Goal: Task Accomplishment & Management: Complete application form

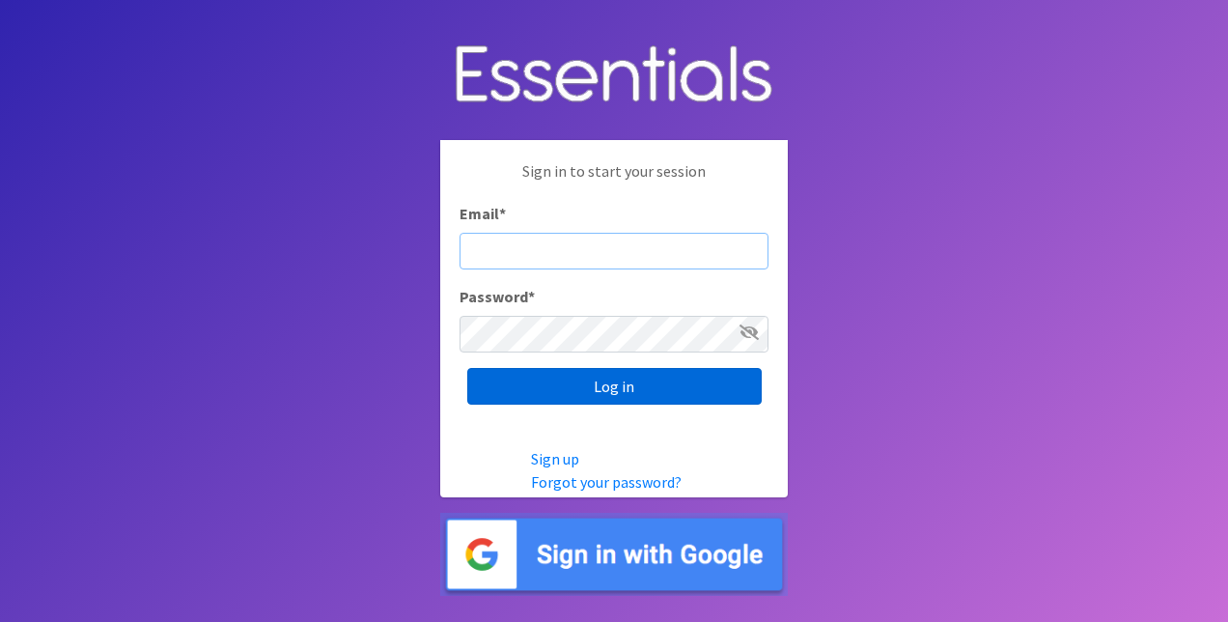
type input "[EMAIL_ADDRESS][DOMAIN_NAME]"
click at [552, 378] on input "Log in" at bounding box center [614, 386] width 295 height 37
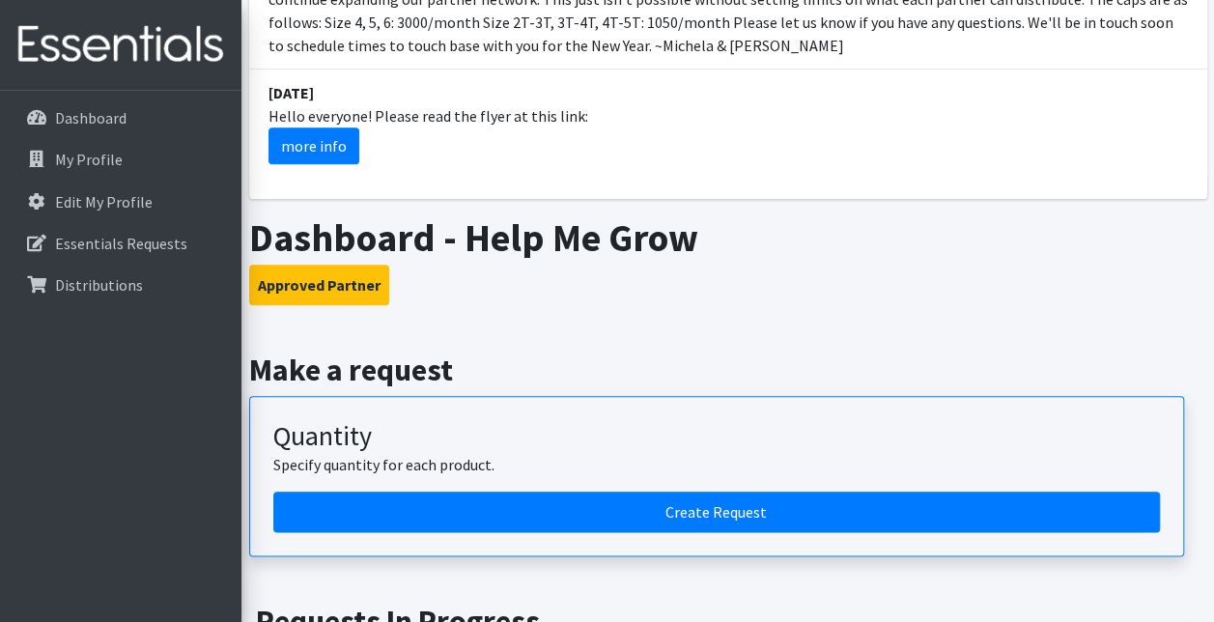
scroll to position [1159, 0]
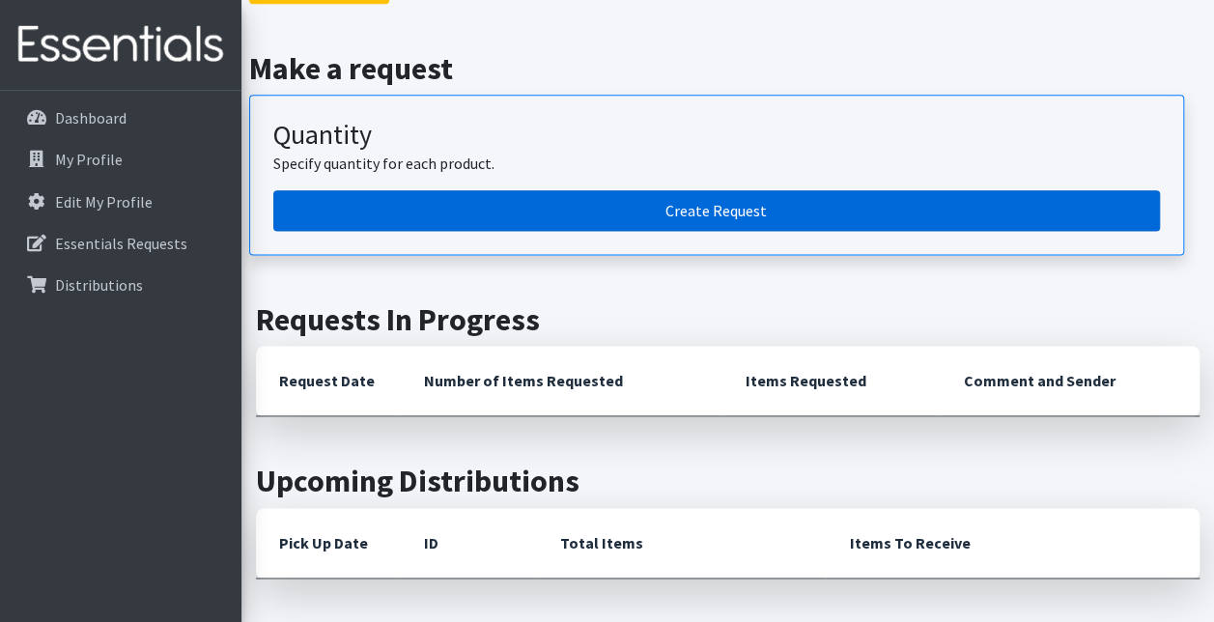
click at [455, 191] on link "Create Request" at bounding box center [716, 210] width 887 height 41
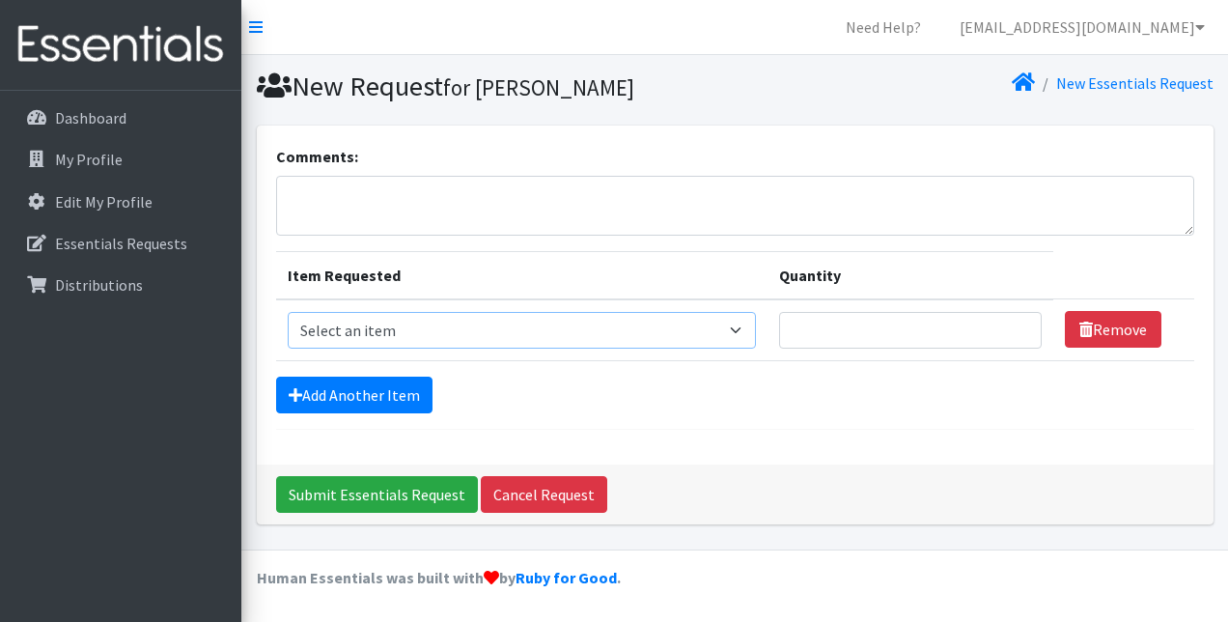
click at [406, 321] on select "Select an item 2T3T(30/child) 3T4T(30/child) 4T5T(30/child) Cloth Diaper Kit (s…" at bounding box center [522, 330] width 469 height 37
select select "954"
click at [288, 312] on select "Select an item 2T3T(30/child) 3T4T(30/child) 4T5T(30/child) Cloth Diaper Kit (s…" at bounding box center [522, 330] width 469 height 37
click at [895, 325] on input "Quantity" at bounding box center [910, 330] width 262 height 37
type input "250"
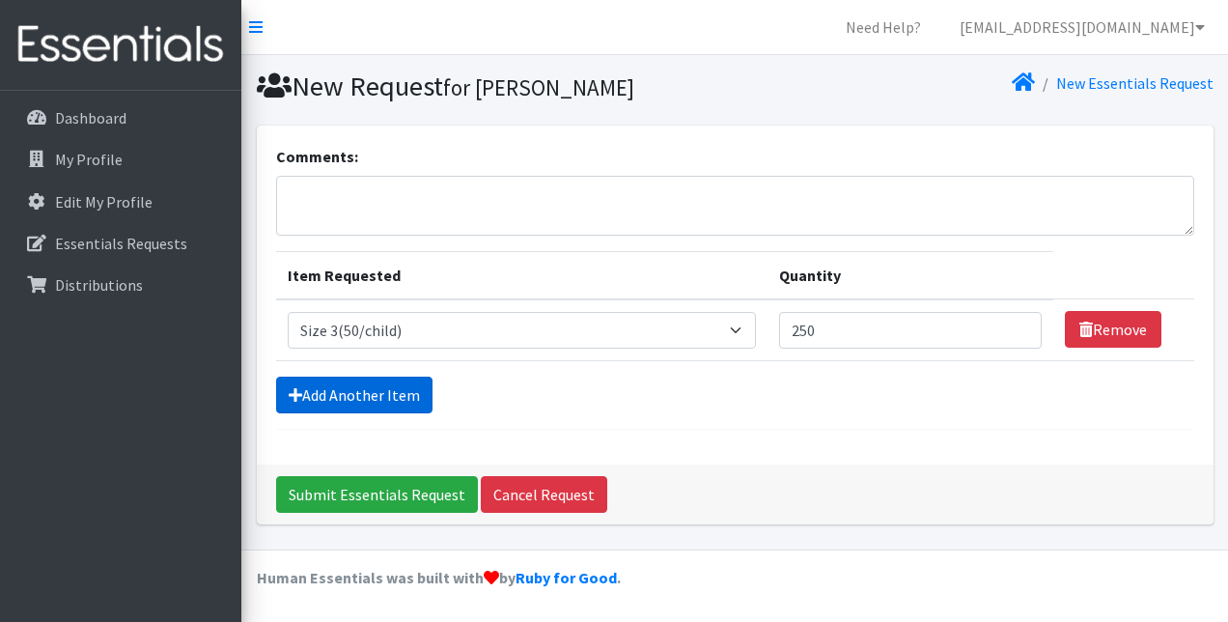
click at [324, 390] on link "Add Another Item" at bounding box center [354, 395] width 156 height 37
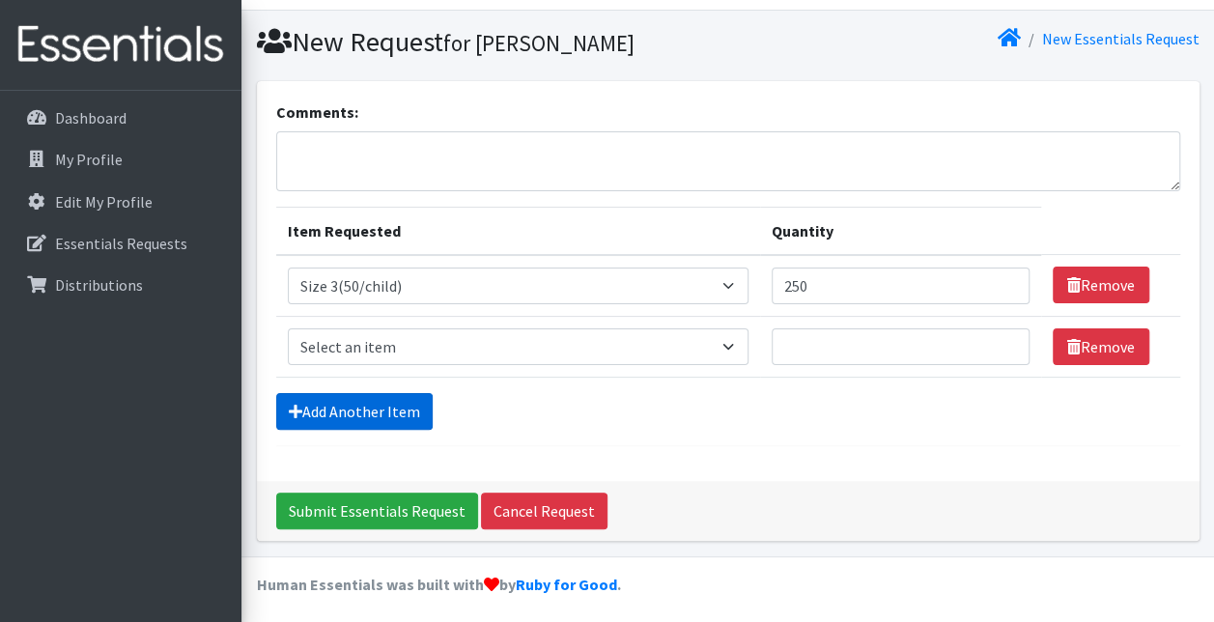
scroll to position [47, 0]
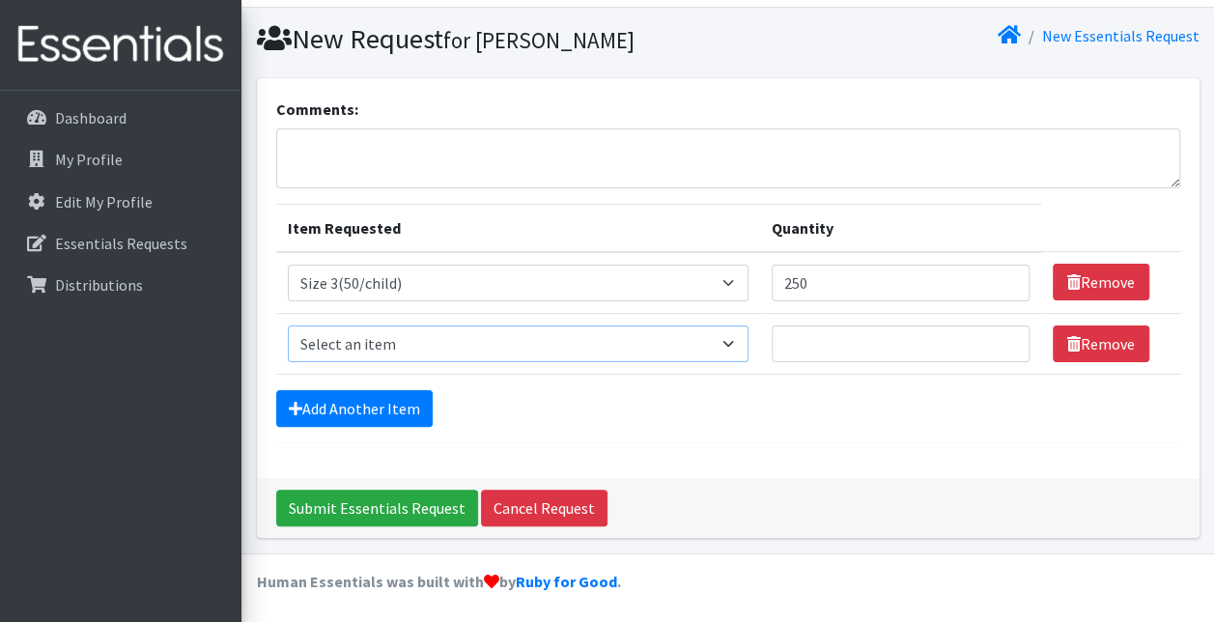
click at [388, 348] on select "Select an item 2T3T(30/child) 3T4T(30/child) 4T5T(30/child) Cloth Diaper Kit (s…" at bounding box center [519, 343] width 462 height 37
select select "966"
click at [288, 325] on select "Select an item 2T3T(30/child) 3T4T(30/child) 4T5T(30/child) Cloth Diaper Kit (s…" at bounding box center [519, 343] width 462 height 37
click at [910, 338] on input "Quantity" at bounding box center [901, 343] width 258 height 37
type input "275"
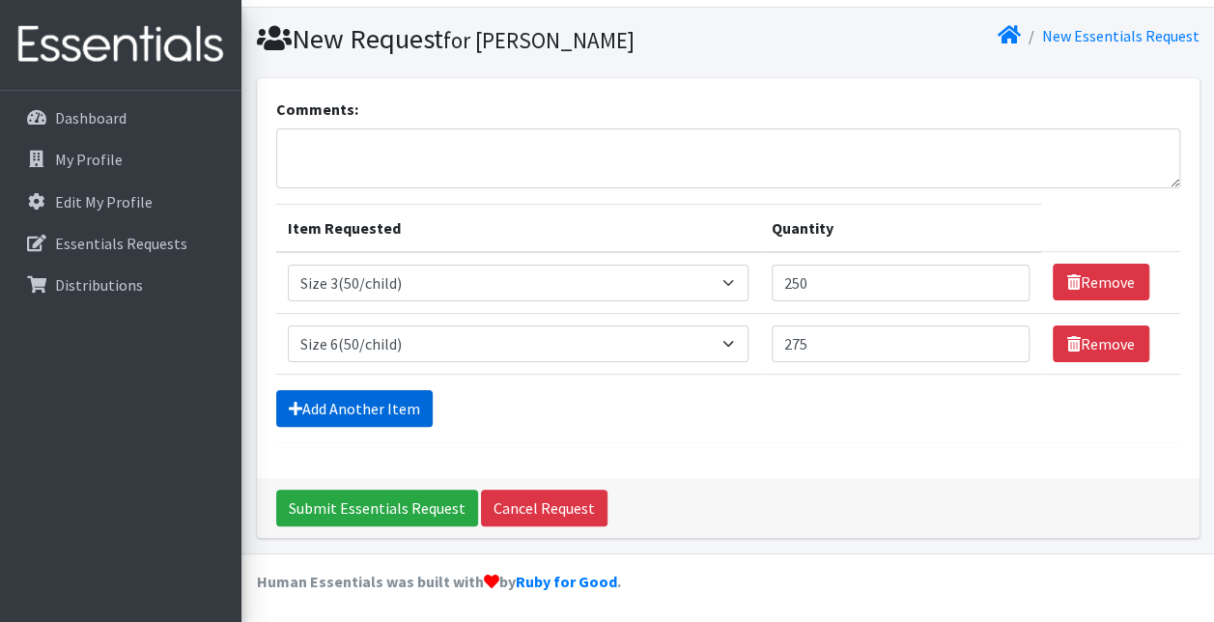
click at [356, 398] on link "Add Another Item" at bounding box center [354, 408] width 156 height 37
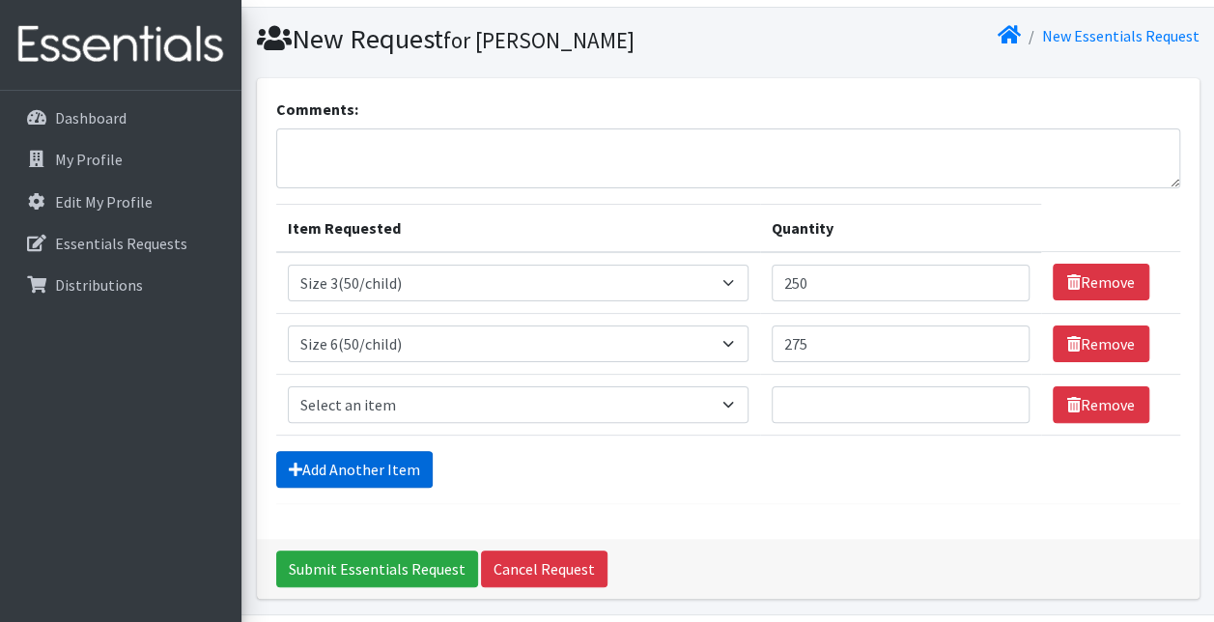
scroll to position [108, 0]
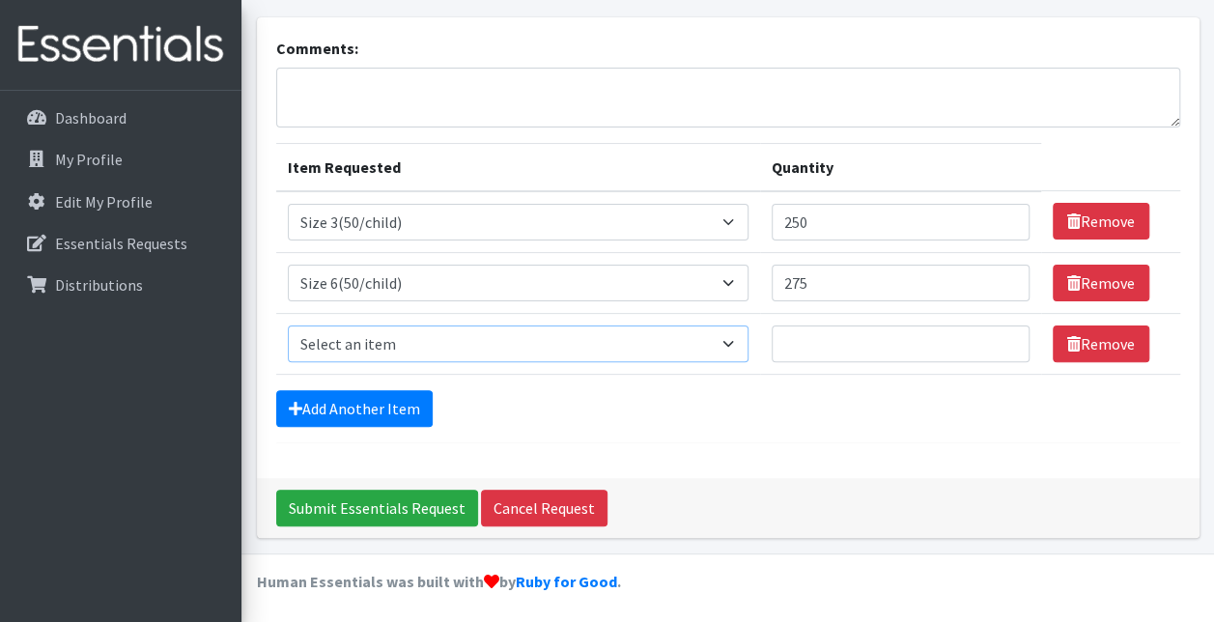
click at [529, 351] on select "Select an item 2T3T(30/child) 3T4T(30/child) 4T5T(30/child) Cloth Diaper Kit (s…" at bounding box center [519, 343] width 462 height 37
select select "953"
click at [288, 325] on select "Select an item 2T3T(30/child) 3T4T(30/child) 4T5T(30/child) Cloth Diaper Kit (s…" at bounding box center [519, 343] width 462 height 37
click at [831, 340] on input "Quantity" at bounding box center [901, 343] width 258 height 37
type input "150"
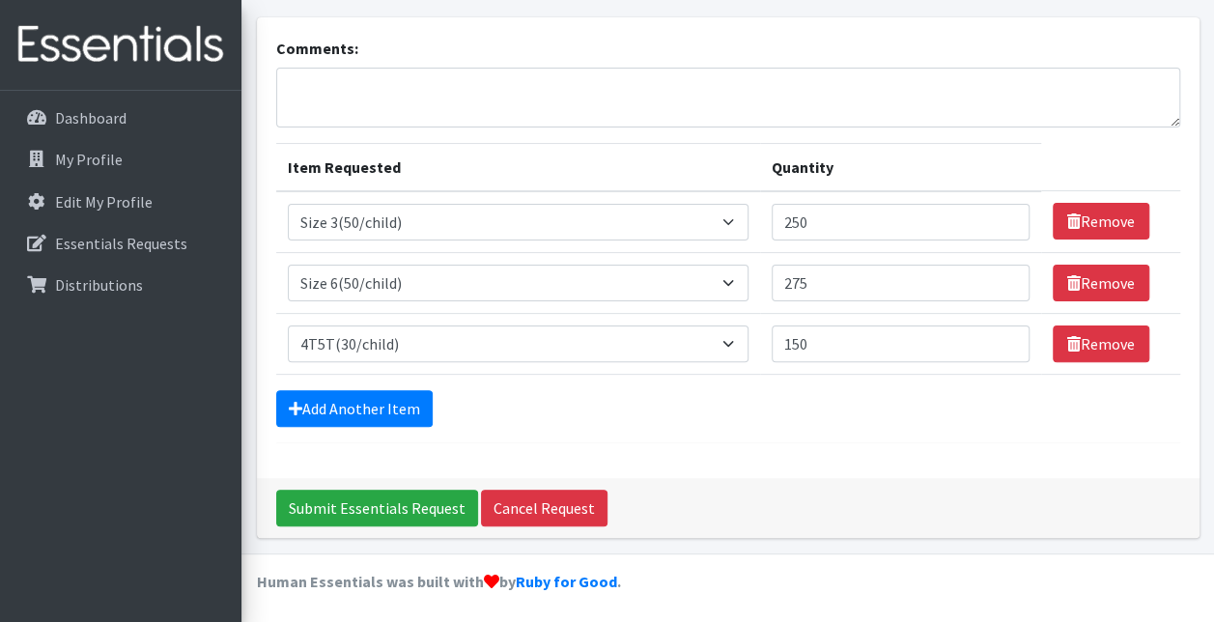
click at [697, 450] on div "Comments: Item Requested Quantity Item Requested Select an item 2T3T(30/child) …" at bounding box center [728, 247] width 943 height 461
click at [328, 398] on link "Add Another Item" at bounding box center [354, 408] width 156 height 37
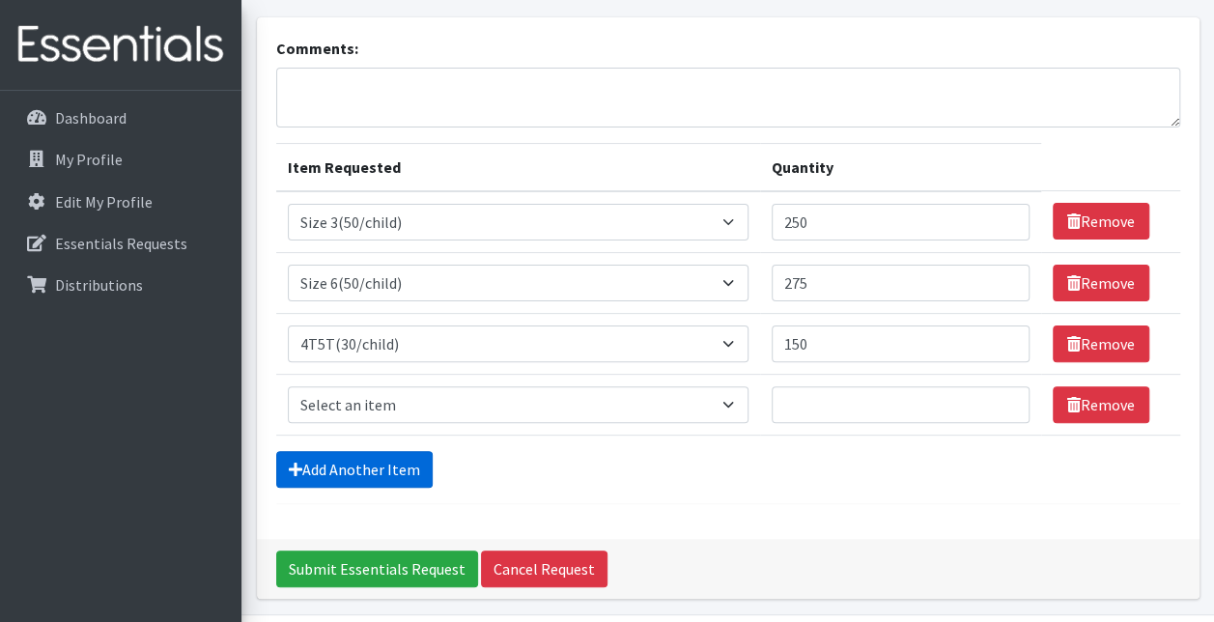
scroll to position [168, 0]
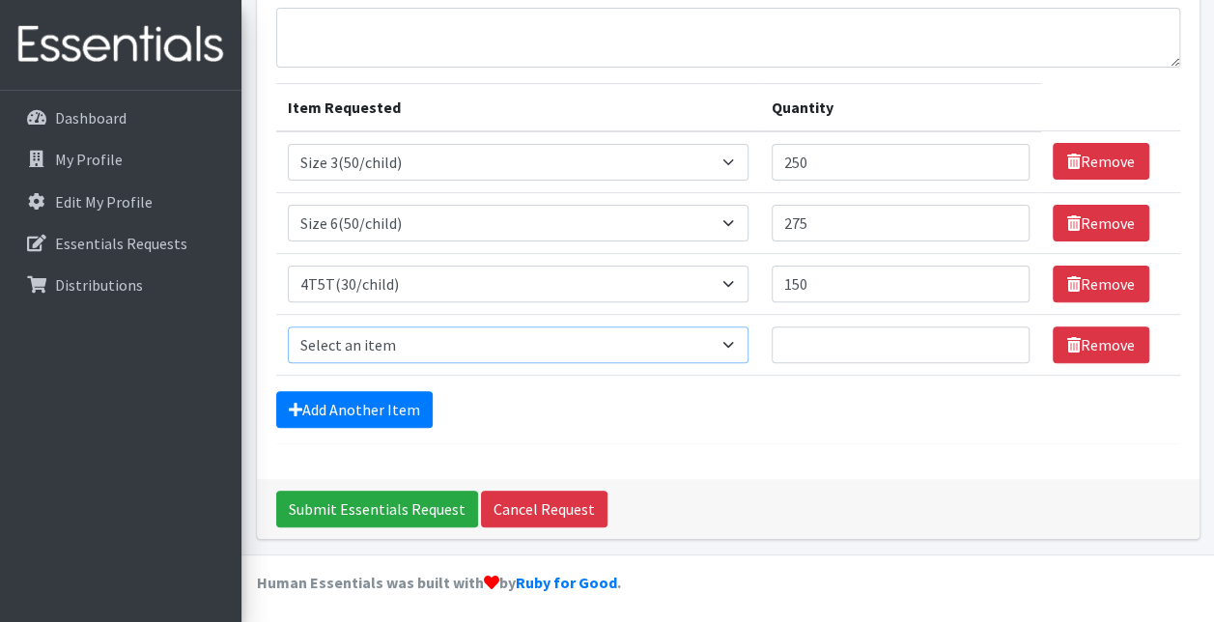
click at [375, 334] on select "Select an item 2T3T(30/child) 3T4T(30/child) 4T5T(30/child) Cloth Diaper Kit (s…" at bounding box center [519, 344] width 462 height 37
select select "963"
click at [288, 326] on select "Select an item 2T3T(30/child) 3T4T(30/child) 4T5T(30/child) Cloth Diaper Kit (s…" at bounding box center [519, 344] width 462 height 37
click at [846, 341] on input "Quantity" at bounding box center [901, 344] width 258 height 37
type input "125"
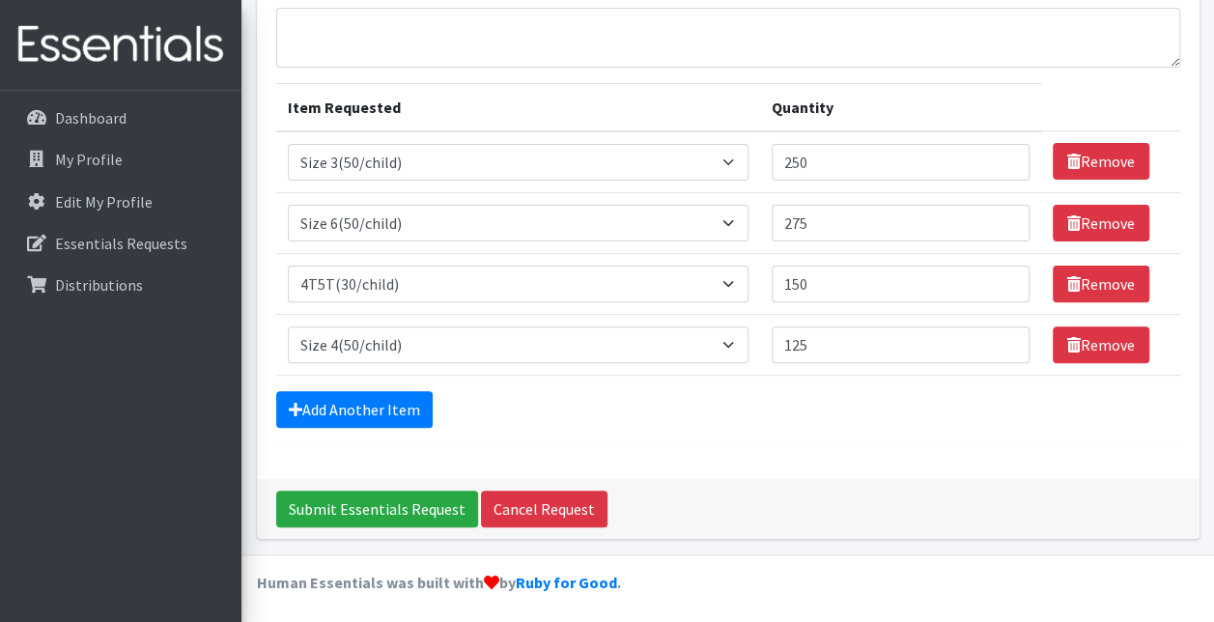
click at [722, 397] on div "Add Another Item" at bounding box center [728, 409] width 904 height 37
click at [339, 402] on link "Add Another Item" at bounding box center [354, 409] width 156 height 37
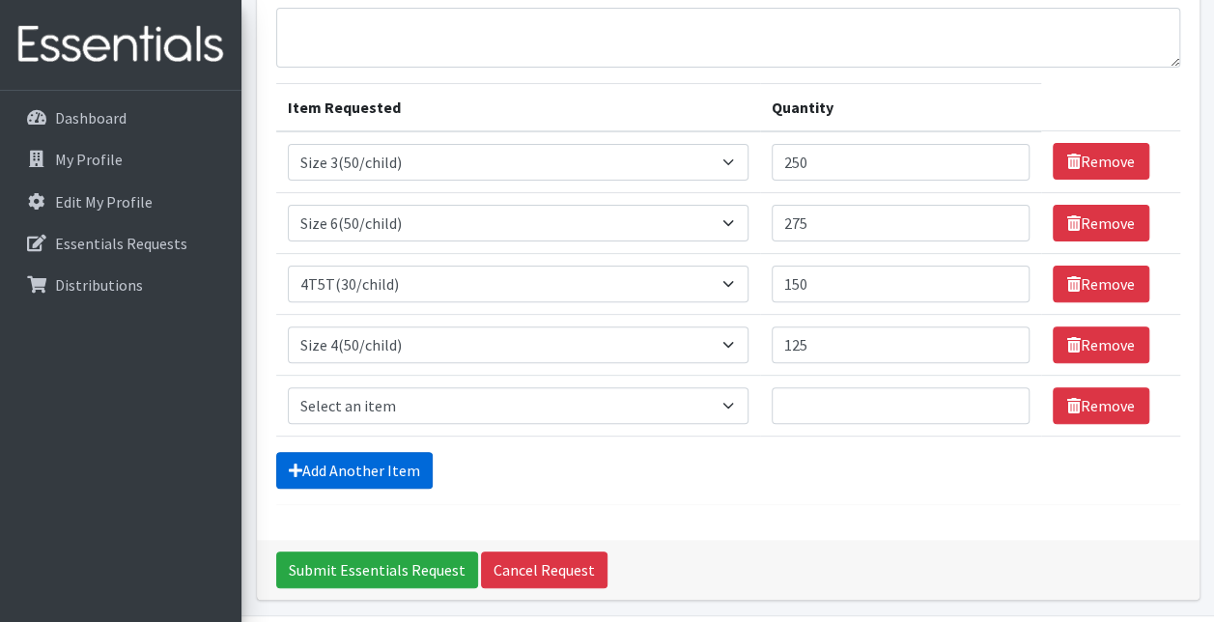
scroll to position [229, 0]
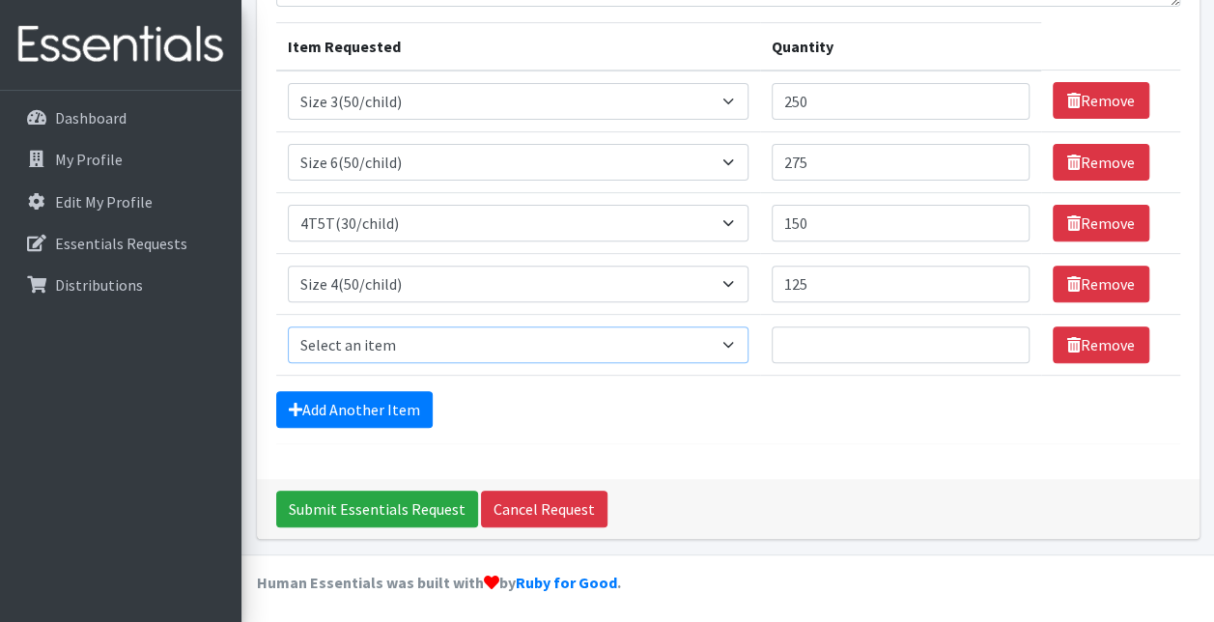
click at [473, 336] on select "Select an item 2T3T(30/child) 3T4T(30/child) 4T5T(30/child) Cloth Diaper Kit (s…" at bounding box center [519, 344] width 462 height 37
select select "951"
click at [288, 326] on select "Select an item 2T3T(30/child) 3T4T(30/child) 4T5T(30/child) Cloth Diaper Kit (s…" at bounding box center [519, 344] width 462 height 37
click at [837, 335] on input "Quantity" at bounding box center [901, 344] width 258 height 37
type input "200"
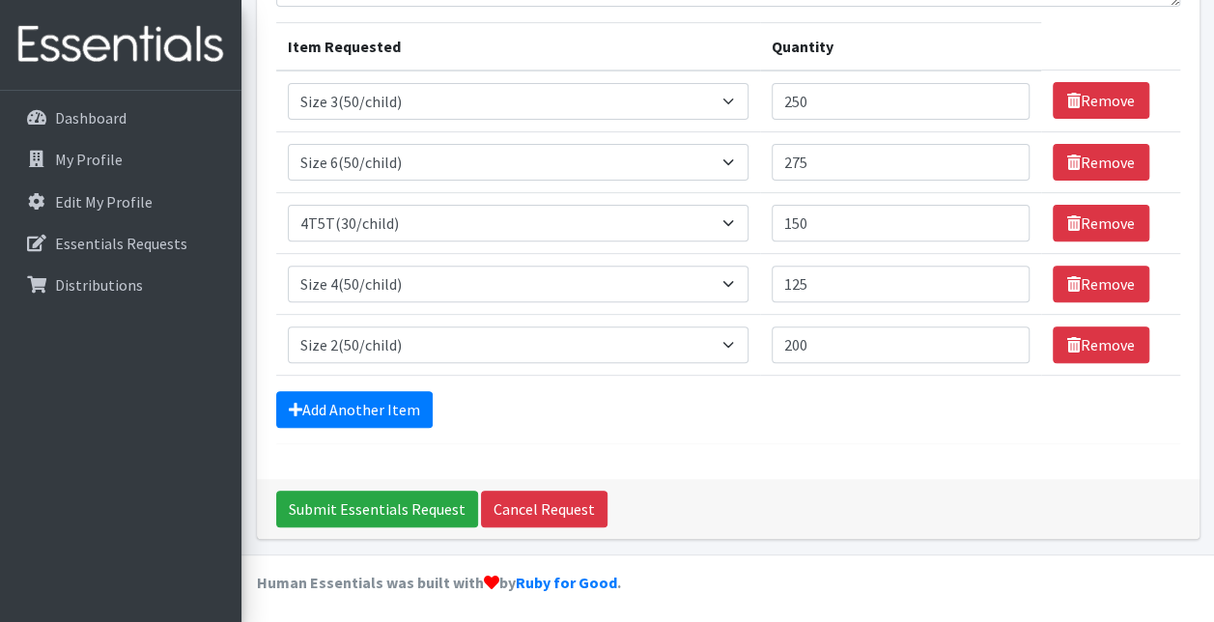
click at [840, 437] on form "Comments: Item Requested Quantity Item Requested Select an item 2T3T(30/child) …" at bounding box center [728, 180] width 904 height 528
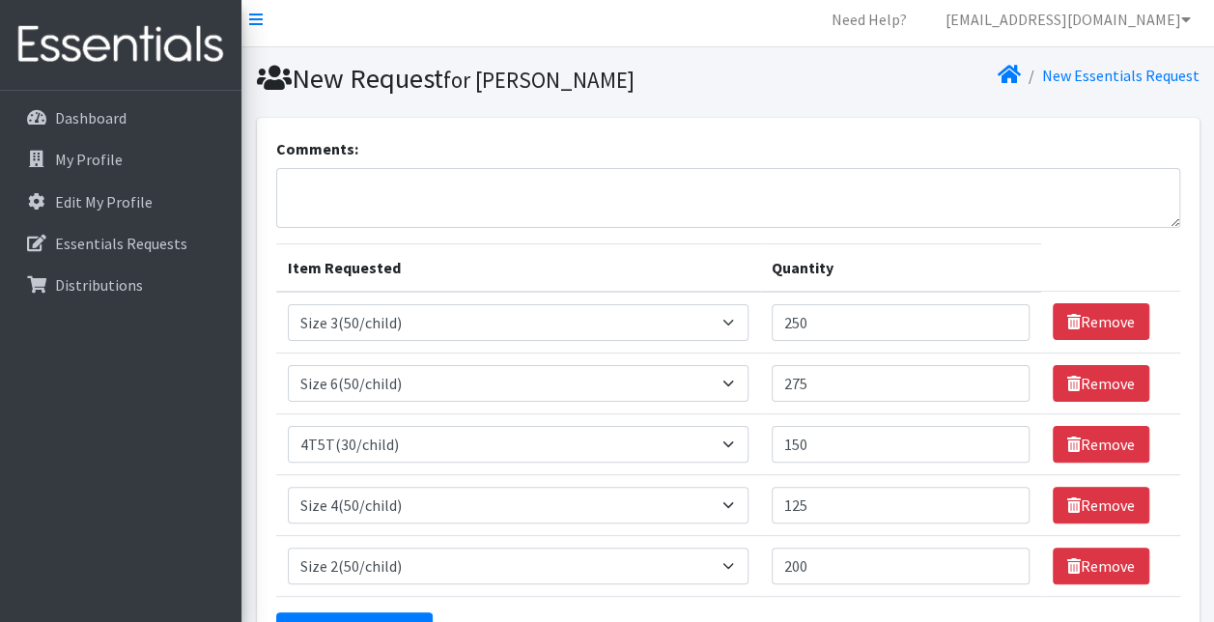
scroll to position [0, 0]
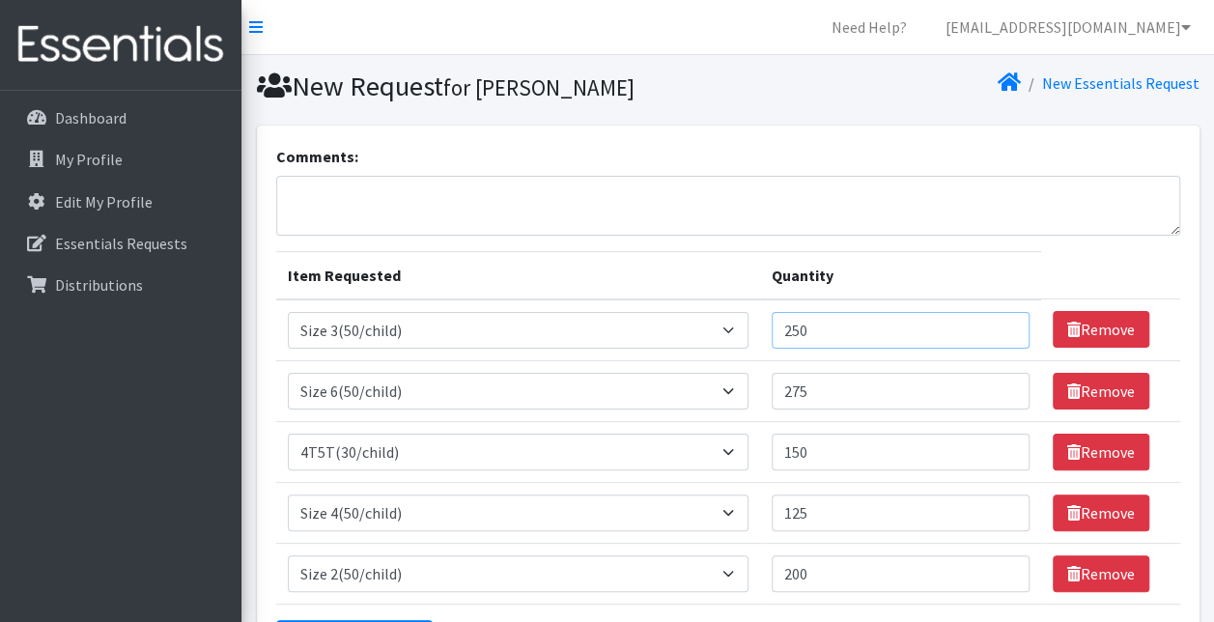
drag, startPoint x: 819, startPoint y: 326, endPoint x: 766, endPoint y: 342, distance: 55.3
click at [766, 341] on td "Quantity 250" at bounding box center [900, 330] width 281 height 62
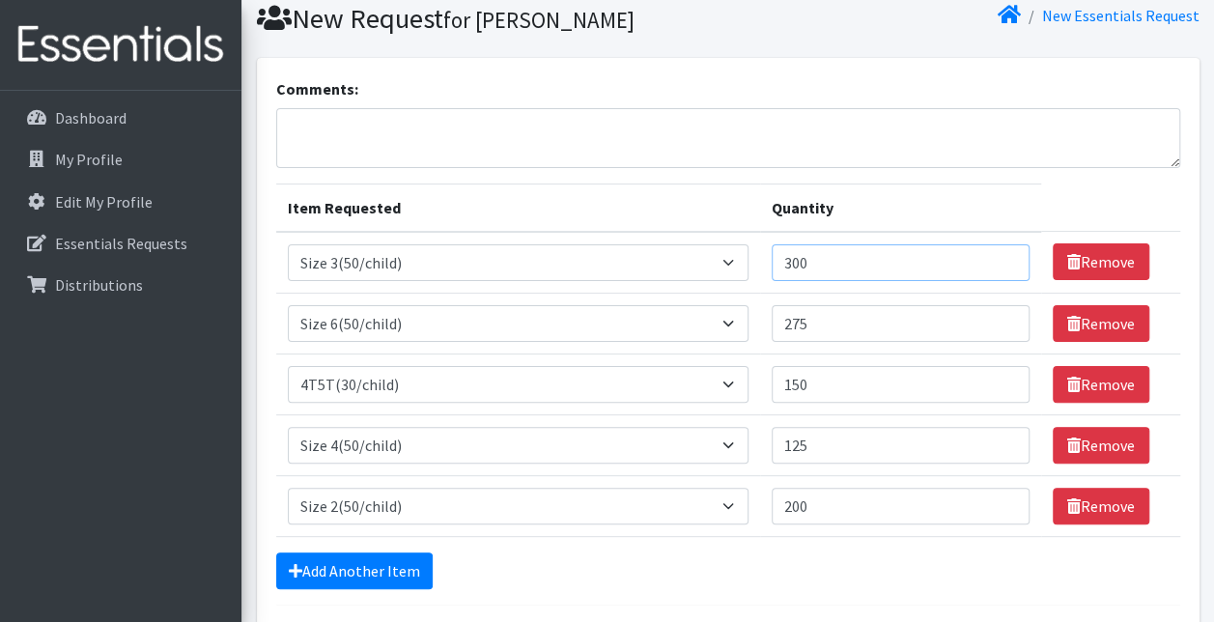
scroll to position [97, 0]
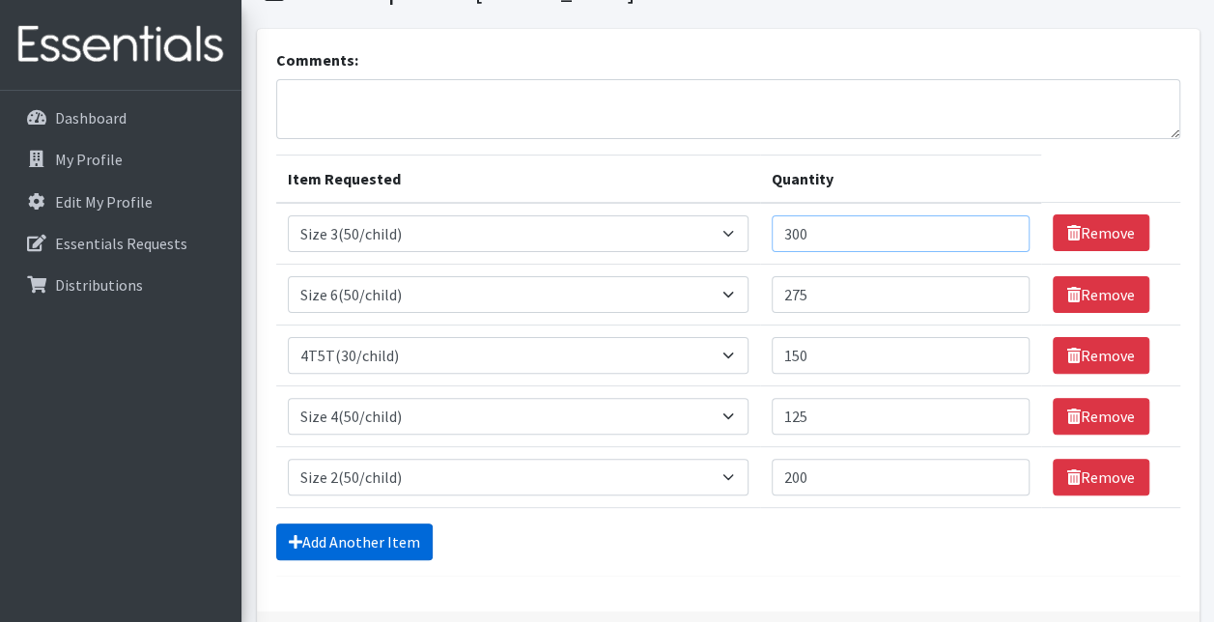
type input "300"
click at [352, 538] on link "Add Another Item" at bounding box center [354, 541] width 156 height 37
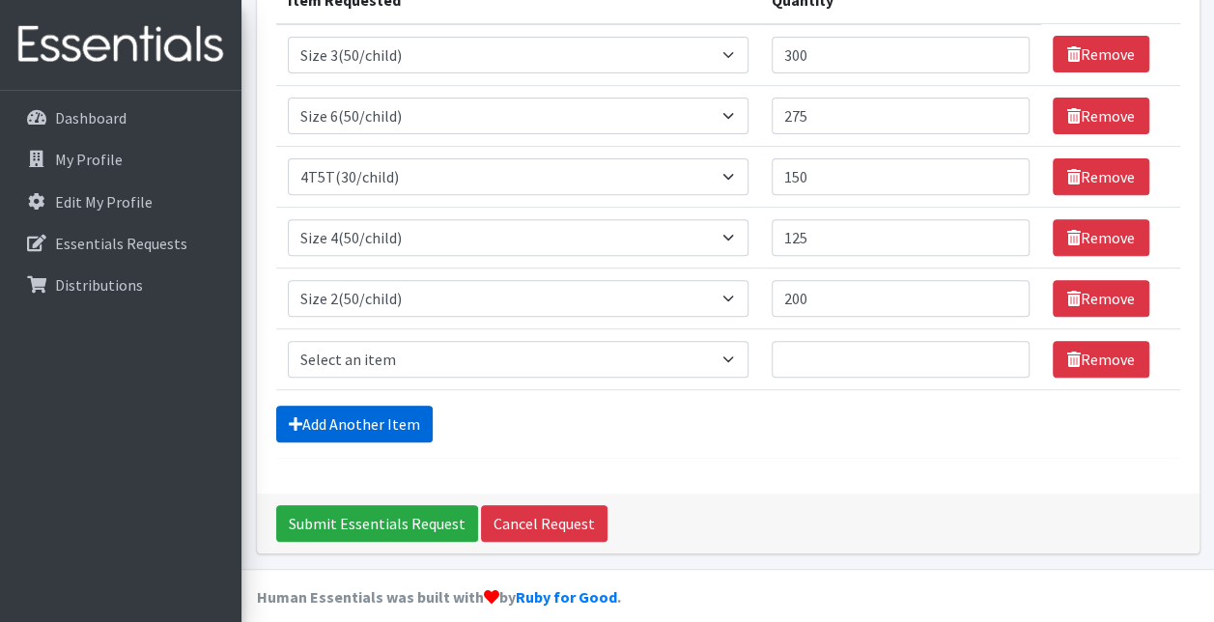
scroll to position [290, 0]
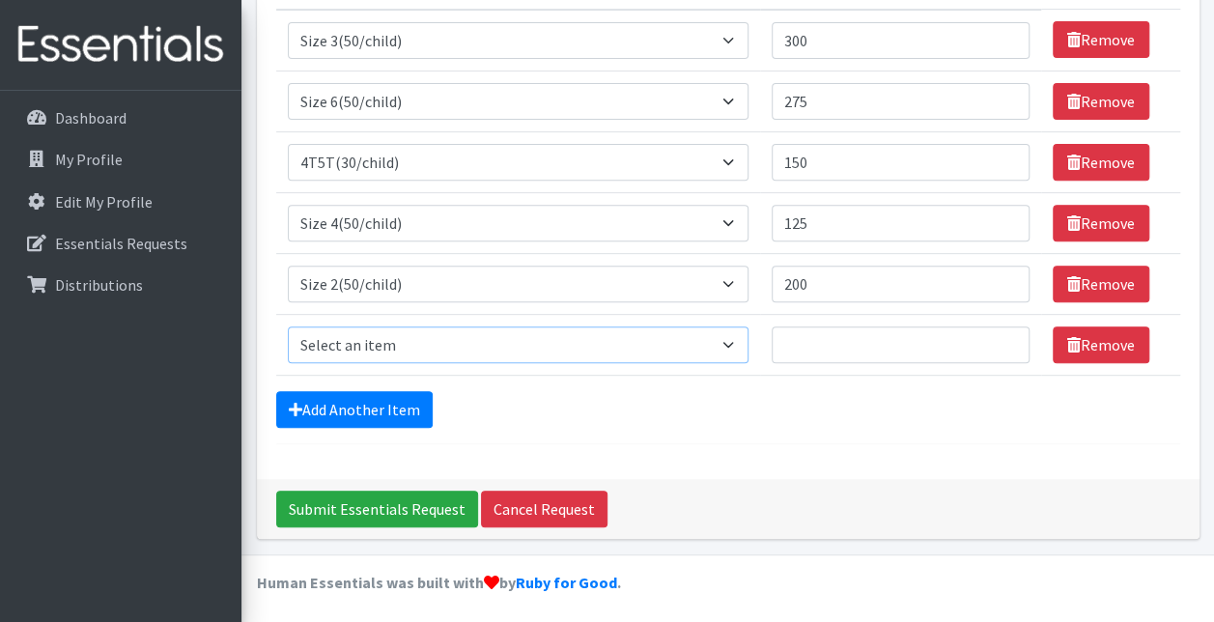
click at [344, 338] on select "Select an item 2T3T(30/child) 3T4T(30/child) 4T5T(30/child) Cloth Diaper Kit (s…" at bounding box center [519, 344] width 462 height 37
select select "964"
click at [288, 326] on select "Select an item 2T3T(30/child) 3T4T(30/child) 4T5T(30/child) Cloth Diaper Kit (s…" at bounding box center [519, 344] width 462 height 37
click at [837, 352] on input "Quantity" at bounding box center [901, 344] width 258 height 37
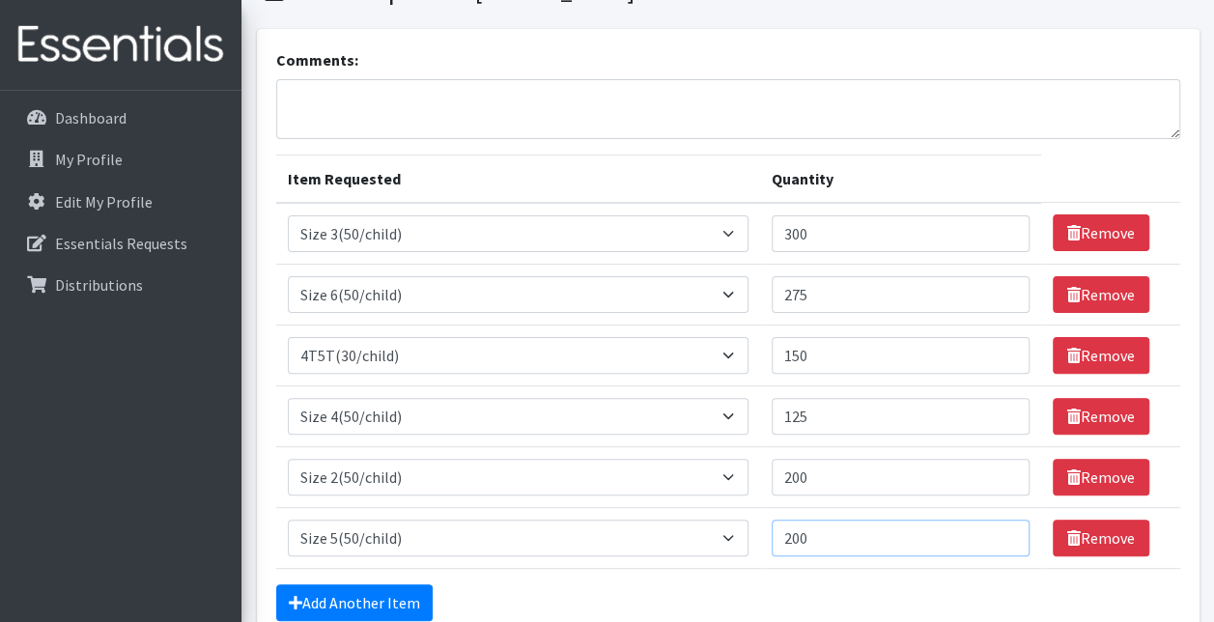
scroll to position [193, 0]
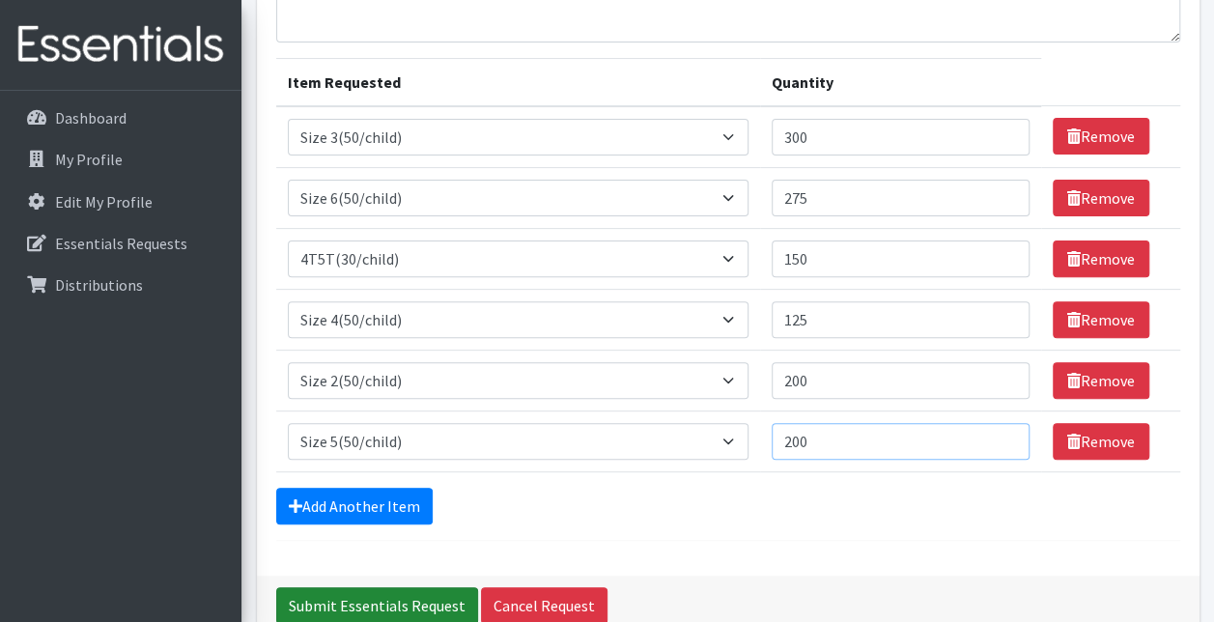
type input "200"
click at [393, 594] on input "Submit Essentials Request" at bounding box center [377, 605] width 202 height 37
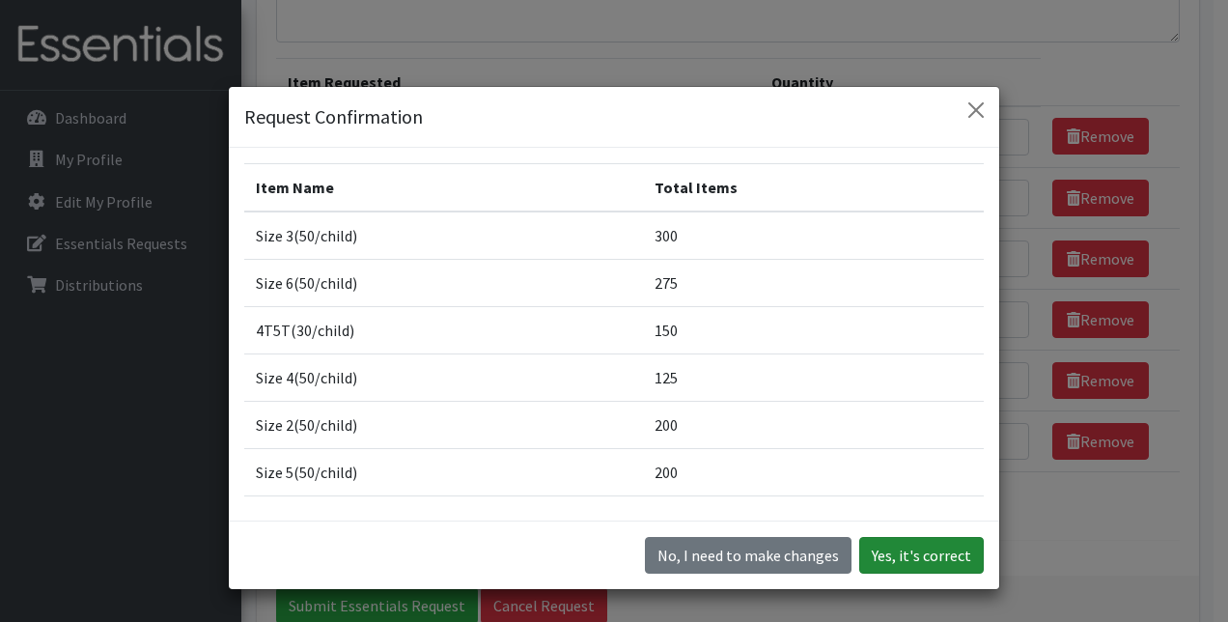
click at [933, 555] on button "Yes, it's correct" at bounding box center [921, 555] width 125 height 37
